Goal: Information Seeking & Learning: Learn about a topic

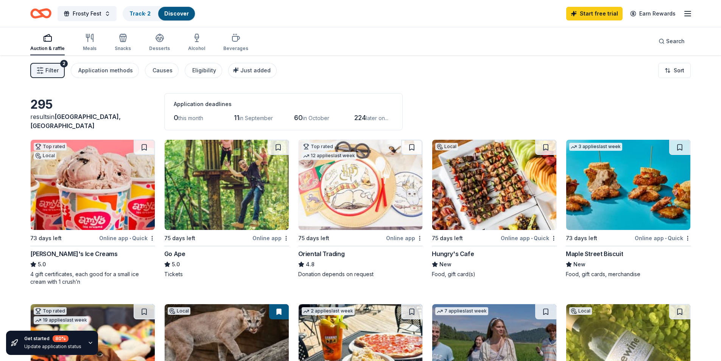
click at [682, 17] on div "Start free trial Earn Rewards" at bounding box center [629, 14] width 126 height 18
click at [684, 16] on icon "button" at bounding box center [687, 13] width 9 height 9
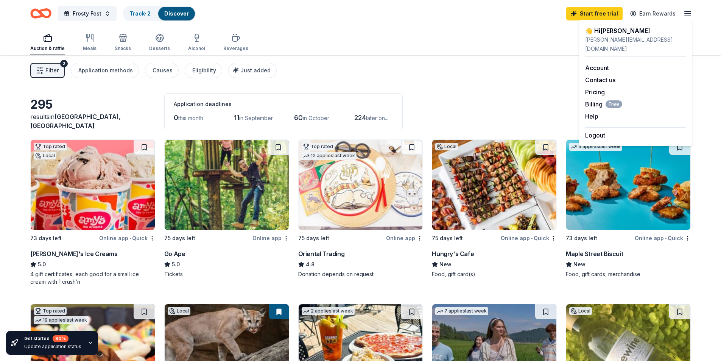
click at [529, 95] on div "295 results in [GEOGRAPHIC_DATA], [GEOGRAPHIC_DATA] Application deadlines 0 thi…" at bounding box center [360, 111] width 660 height 37
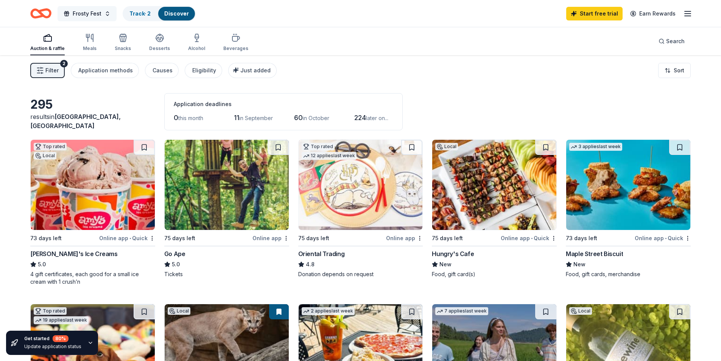
click at [93, 18] on span "Frosty Fest" at bounding box center [87, 13] width 29 height 9
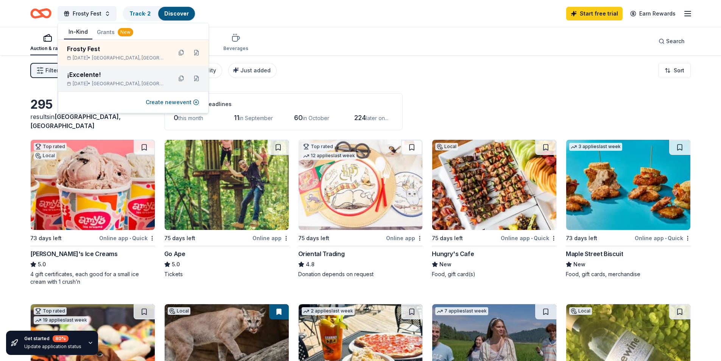
click at [93, 81] on div "[DATE] • [GEOGRAPHIC_DATA], [GEOGRAPHIC_DATA]" at bounding box center [116, 84] width 99 height 6
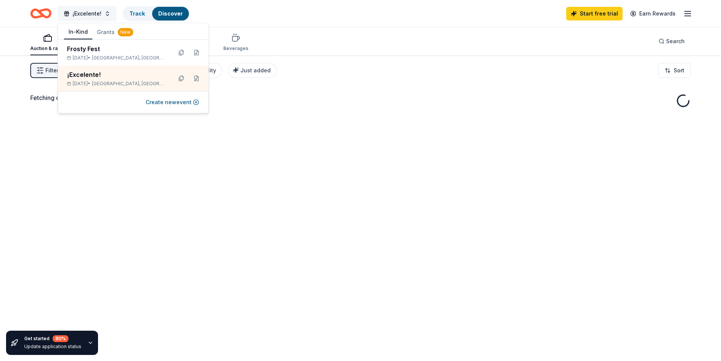
click at [108, 15] on button "¡Excelente!" at bounding box center [87, 13] width 59 height 15
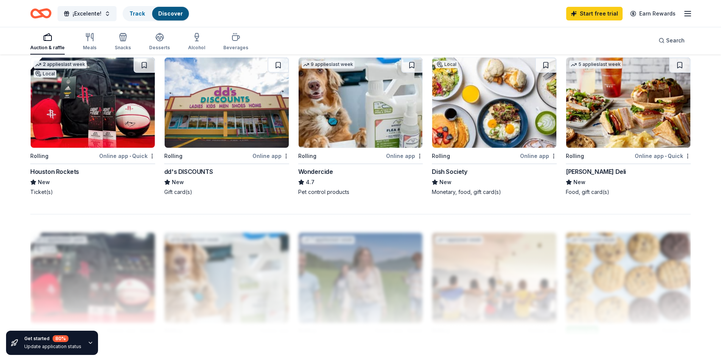
scroll to position [568, 0]
click at [107, 168] on div "Houston Rockets" at bounding box center [92, 170] width 125 height 9
